Goal: Task Accomplishment & Management: Complete application form

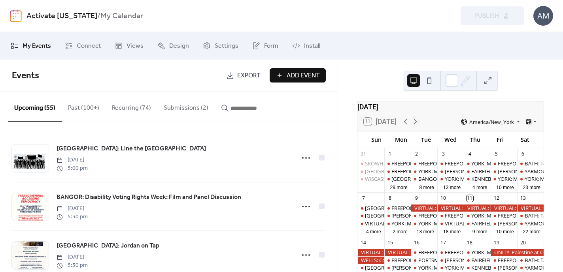
click at [183, 107] on button "Submissions (2)" at bounding box center [185, 106] width 57 height 29
click at [193, 109] on button "Submissions (2)" at bounding box center [185, 106] width 57 height 29
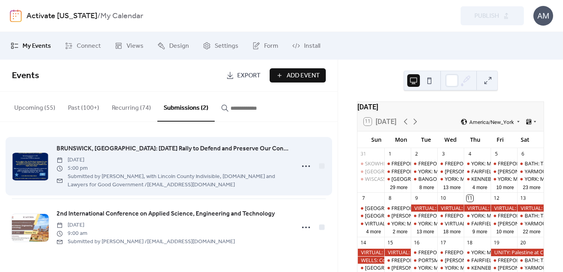
click at [165, 148] on span "BRUNSWICK, [GEOGRAPHIC_DATA]: [DATE] Rally to Defend and Preserve Our Constitut…" at bounding box center [174, 148] width 234 height 9
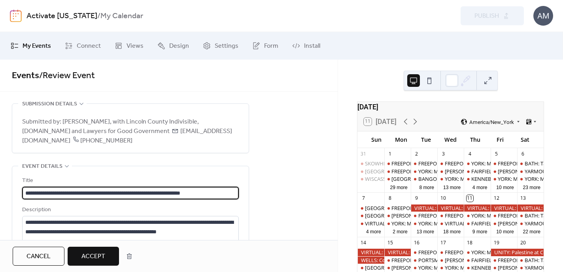
drag, startPoint x: 224, startPoint y: 196, endPoint x: 7, endPoint y: 190, distance: 217.4
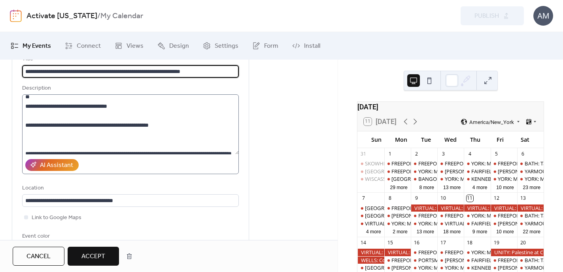
scroll to position [80, 0]
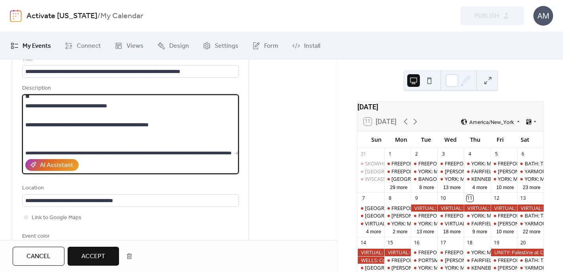
click at [153, 119] on textarea "**********" at bounding box center [130, 124] width 217 height 60
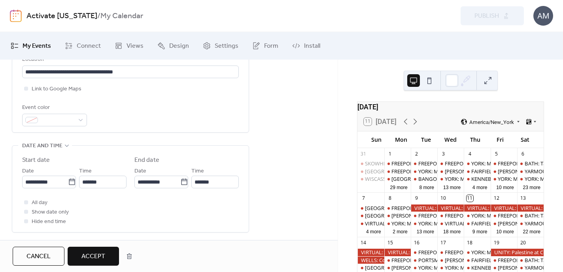
scroll to position [252, 0]
click at [101, 257] on span "Accept" at bounding box center [93, 256] width 24 height 9
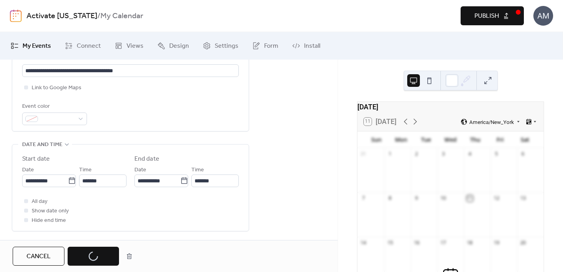
click at [501, 16] on button "Publish" at bounding box center [491, 15] width 63 height 19
